Goal: Use online tool/utility: Utilize a website feature to perform a specific function

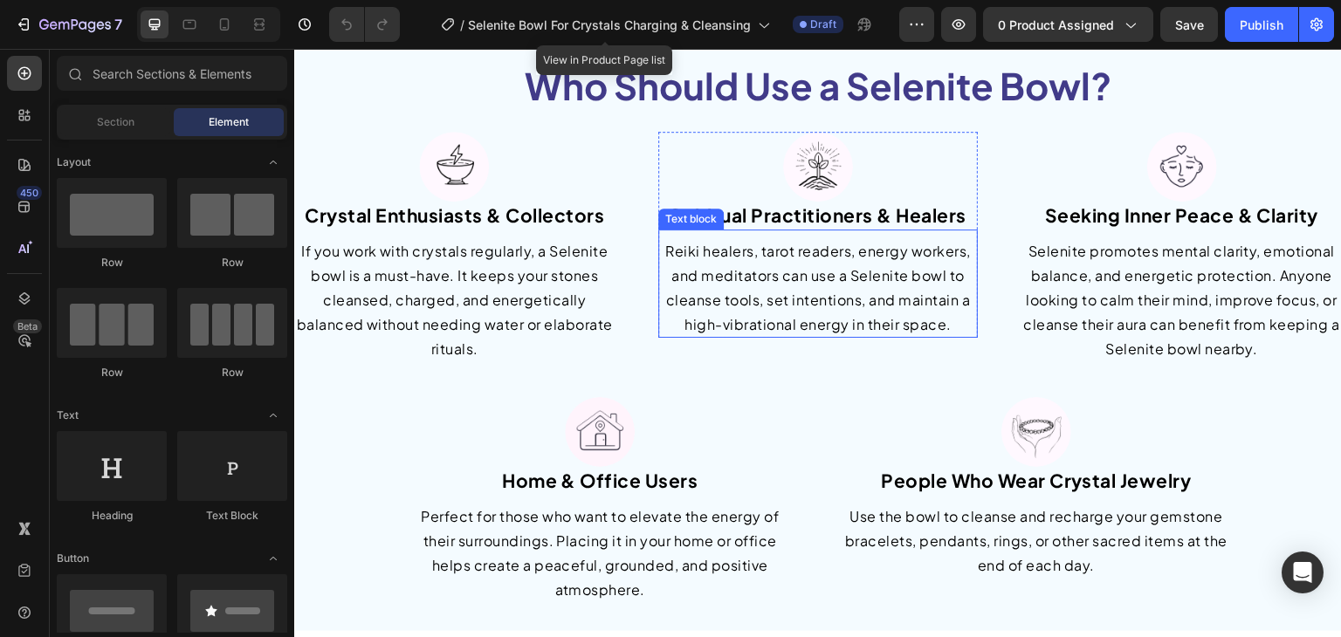
scroll to position [2881, 0]
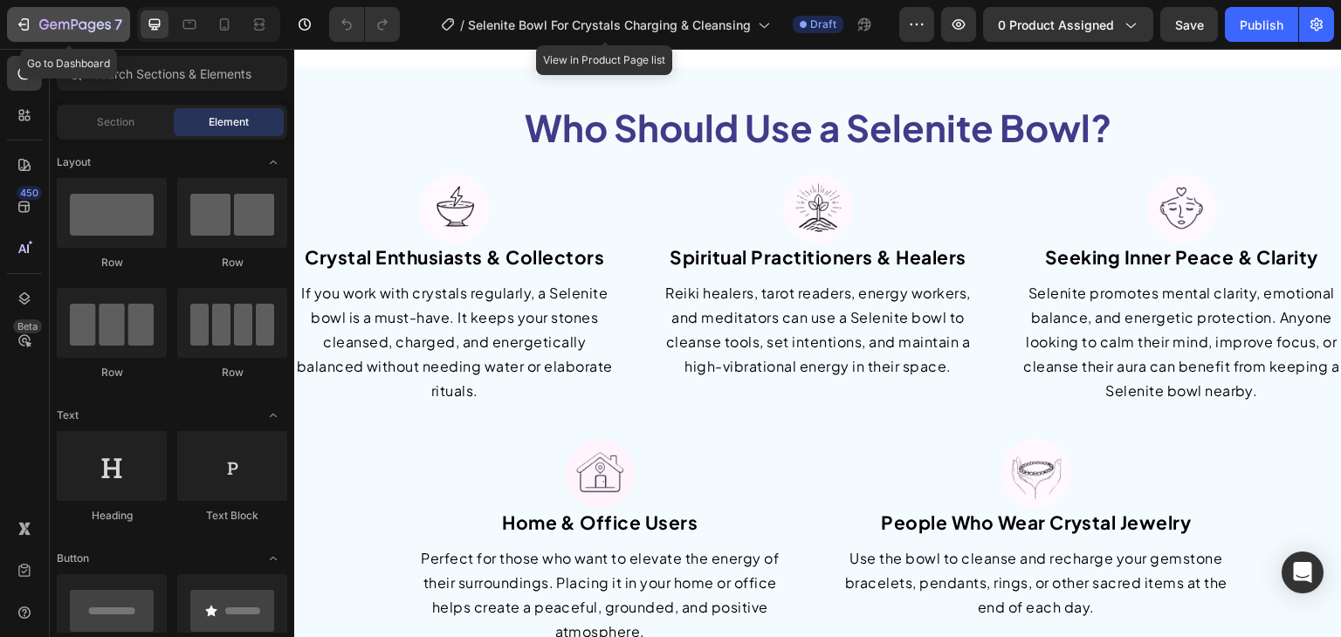
click at [17, 25] on icon "button" at bounding box center [23, 24] width 17 height 17
